Goal: Task Accomplishment & Management: Use online tool/utility

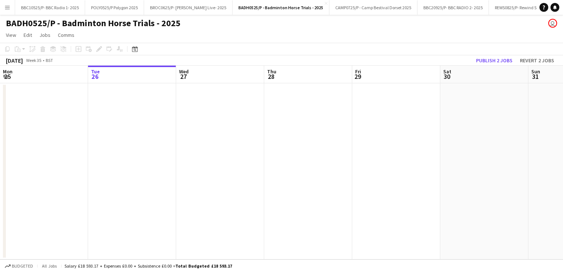
click at [6, 7] on app-icon "Menu" at bounding box center [7, 7] width 6 height 6
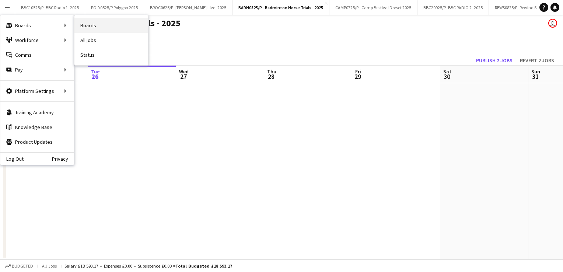
click at [105, 29] on link "Boards" at bounding box center [111, 25] width 74 height 15
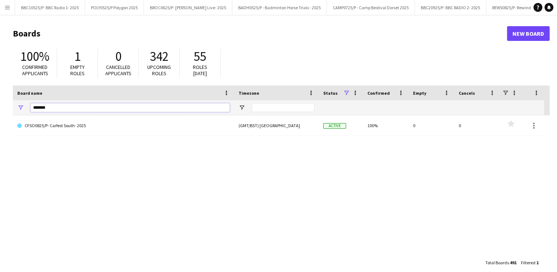
click at [49, 108] on input "*******" at bounding box center [130, 107] width 199 height 9
type input "***"
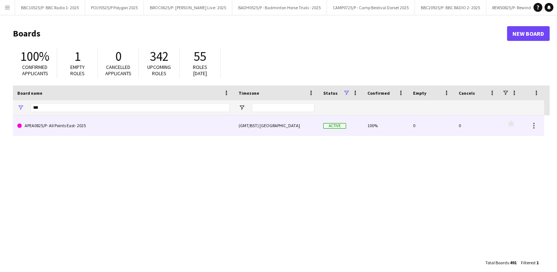
click at [75, 126] on link "APEA0825/P- All Points East- 2025" at bounding box center [123, 125] width 213 height 21
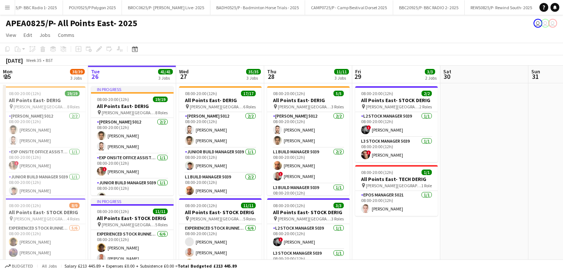
scroll to position [0, 159]
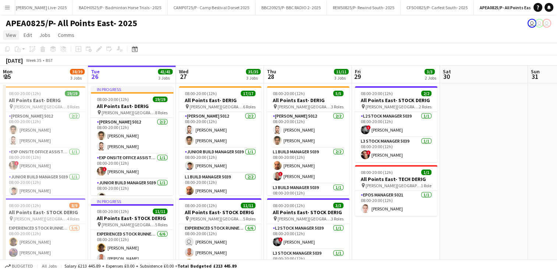
click at [13, 38] on span "View" at bounding box center [11, 35] width 10 height 7
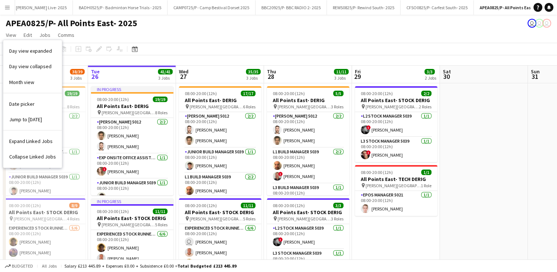
click at [7, 6] on app-icon "Menu" at bounding box center [7, 7] width 6 height 6
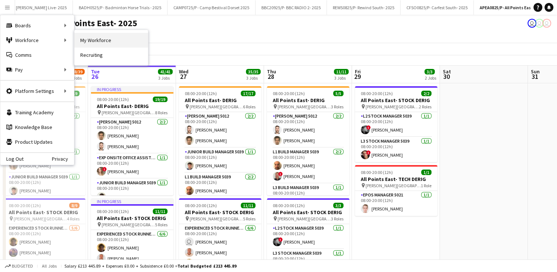
click at [106, 36] on link "My Workforce" at bounding box center [111, 40] width 74 height 15
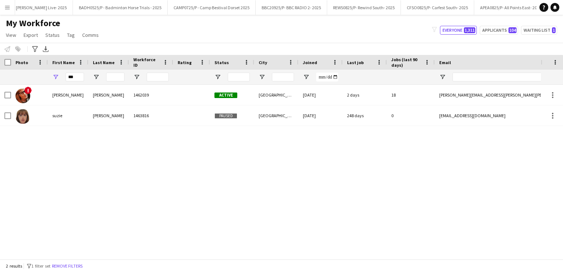
click at [9, 7] on app-icon "Menu" at bounding box center [7, 7] width 6 height 6
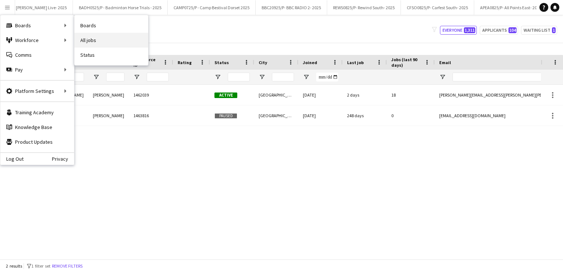
click at [100, 41] on link "All jobs" at bounding box center [111, 40] width 74 height 15
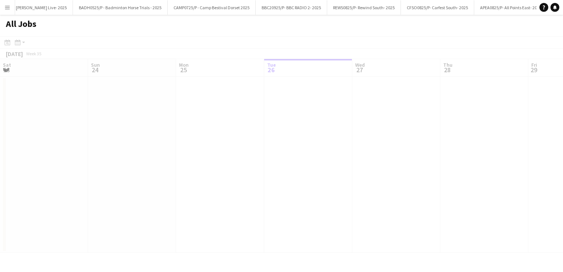
scroll to position [0, 176]
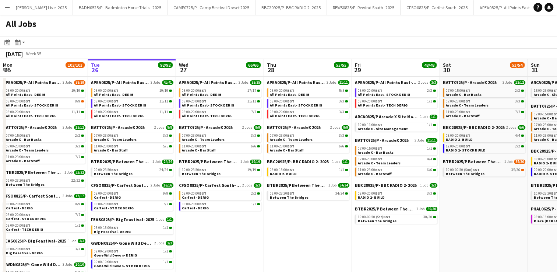
click at [4, 5] on app-icon "Menu" at bounding box center [7, 7] width 6 height 6
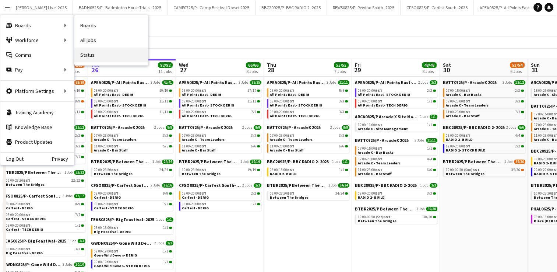
click at [92, 56] on link "Status" at bounding box center [111, 55] width 74 height 15
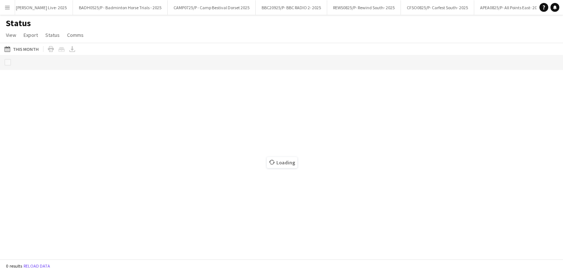
click at [92, 56] on div "Loading" at bounding box center [281, 157] width 563 height 204
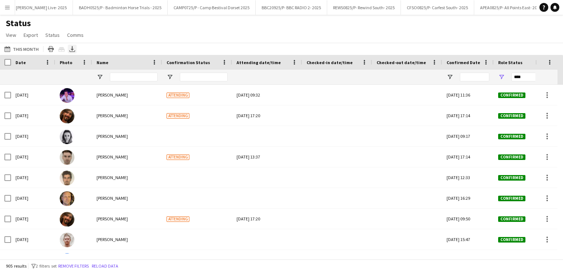
click at [71, 48] on icon at bounding box center [72, 48] width 3 height 4
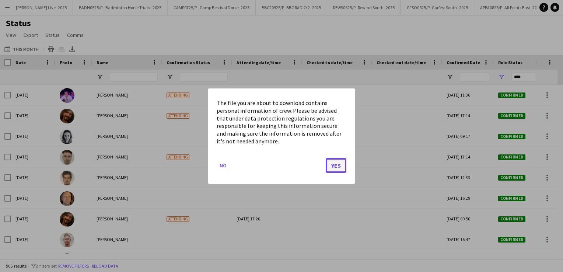
click at [343, 161] on button "Yes" at bounding box center [336, 165] width 21 height 15
